Goal: Information Seeking & Learning: Learn about a topic

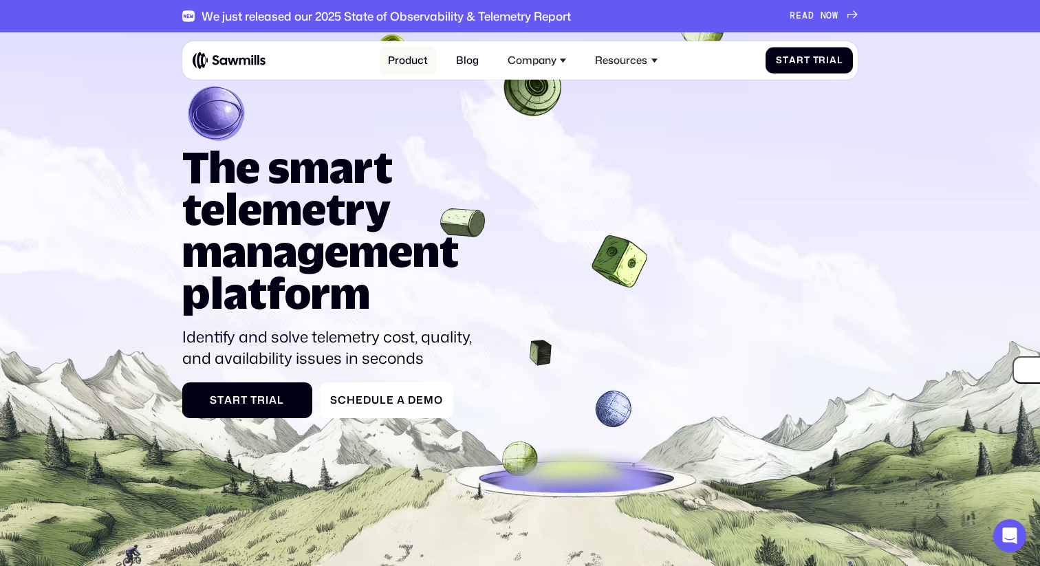
click at [408, 69] on link "Product" at bounding box center [408, 61] width 56 height 28
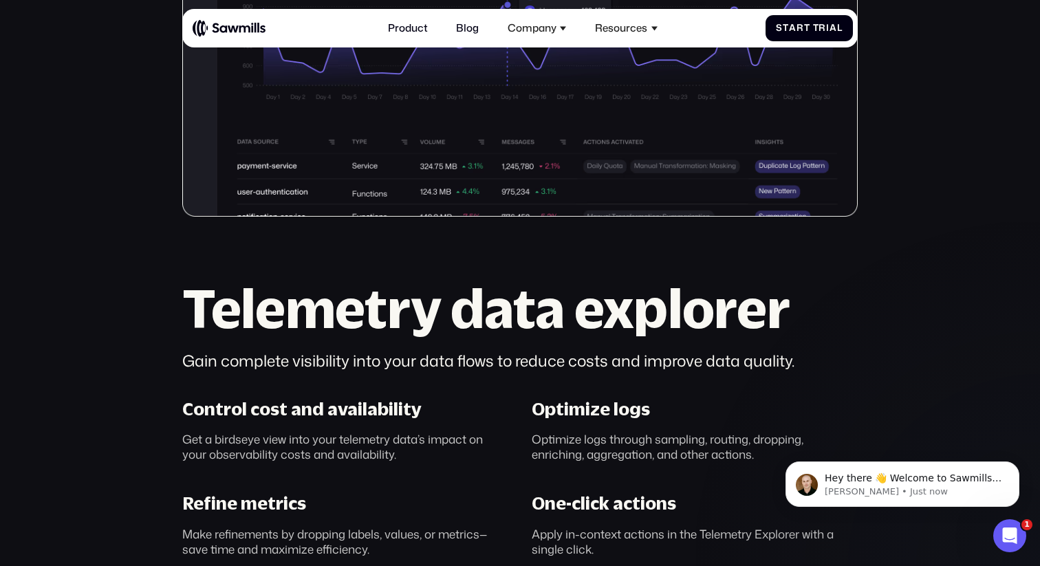
scroll to position [73, 0]
